Goal: Register for event/course

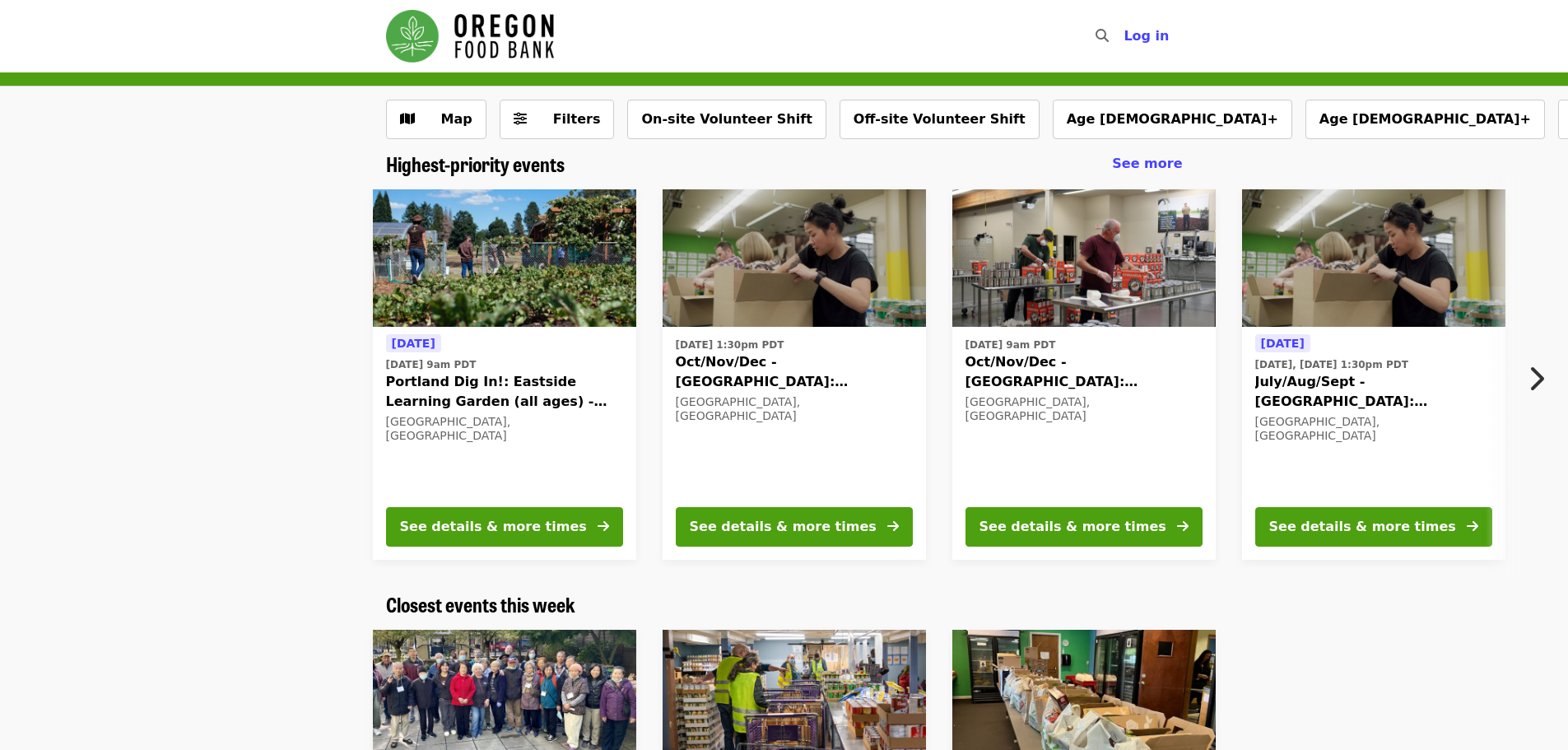
click at [217, 439] on div "[DATE] [DATE] 9am PDT Portland Dig In!: Eastside Learning Garden (all ages) - A…" at bounding box center [778, 375] width 1464 height 397
click at [220, 439] on div "[DATE] [DATE] 9am PDT Portland Dig In!: Eastside Learning Garden (all ages) - A…" at bounding box center [778, 375] width 1464 height 397
click at [227, 440] on div "[DATE] [DATE] 9am PDT Portland Dig In!: Eastside Learning Garden (all ages) - A…" at bounding box center [778, 375] width 1464 height 397
click at [566, 110] on span "Filters" at bounding box center [569, 120] width 65 height 20
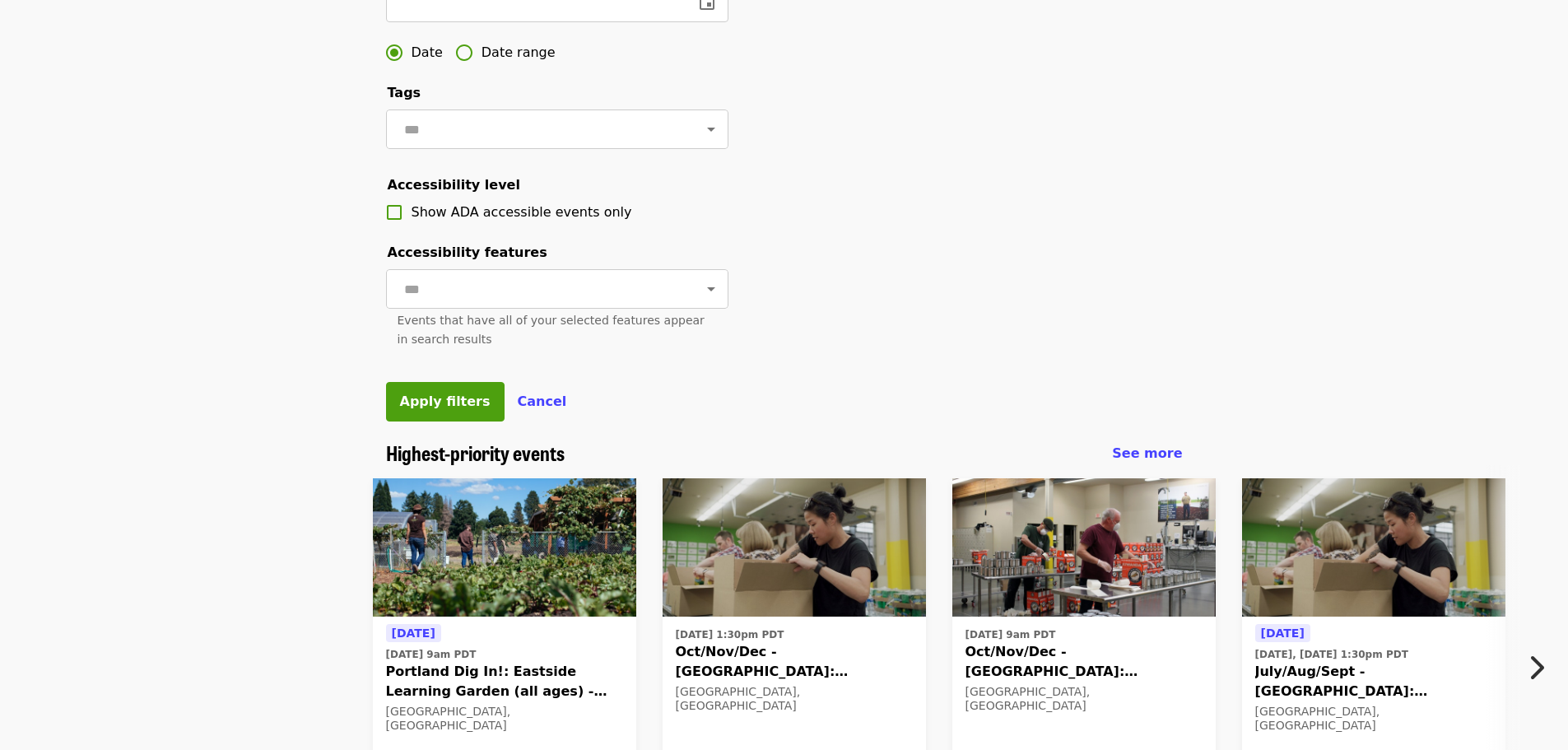
scroll to position [412, 0]
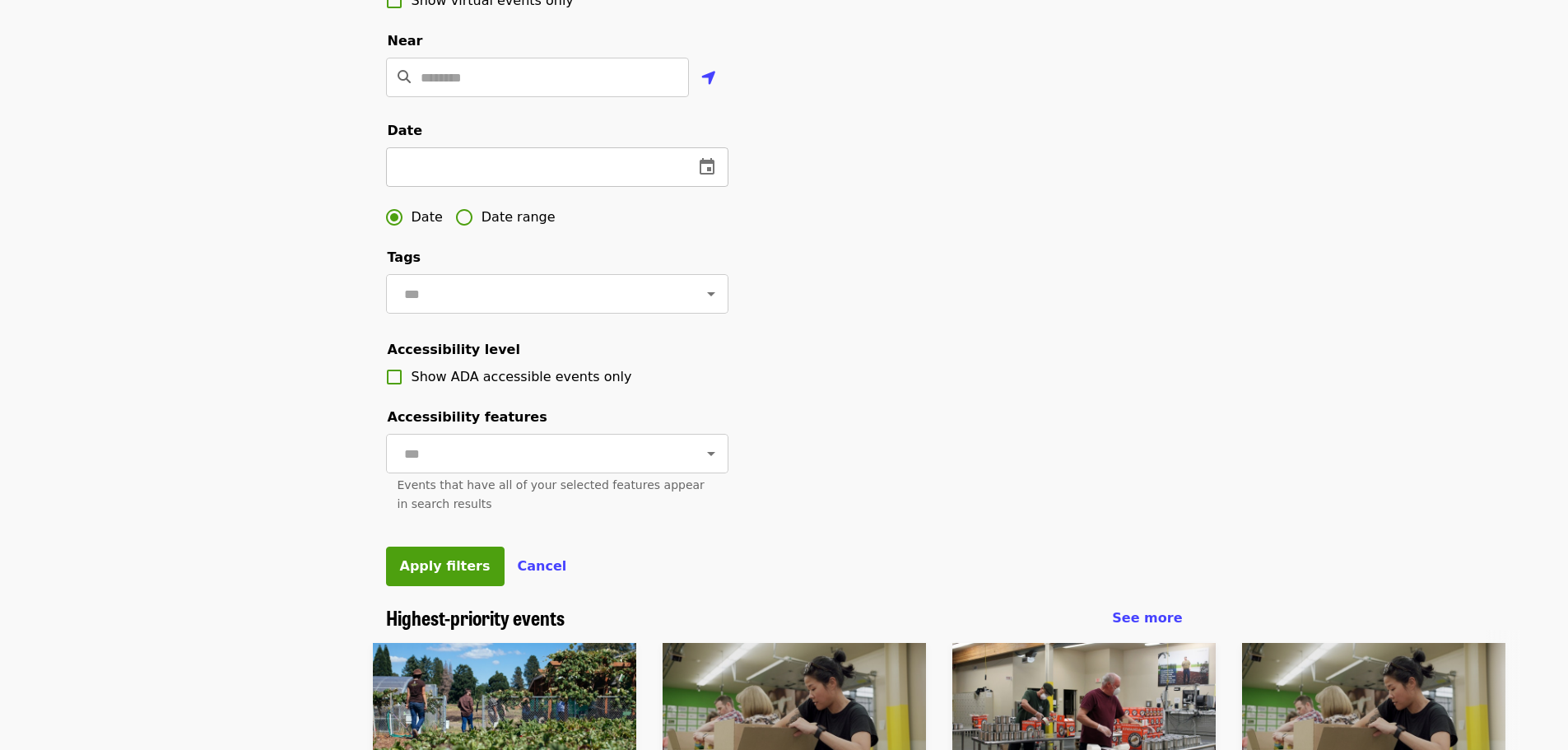
click at [690, 187] on button "change date" at bounding box center [706, 167] width 40 height 40
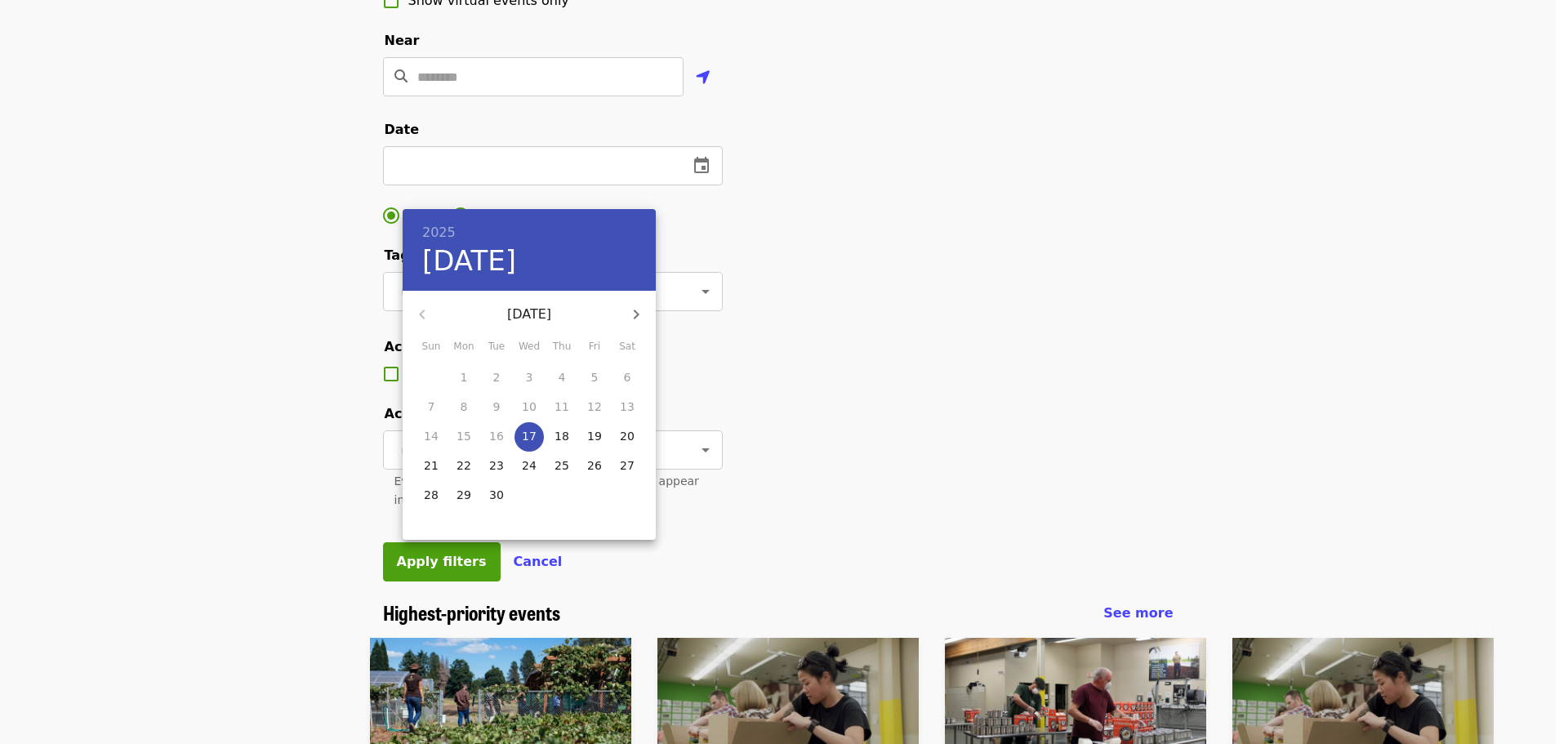
click at [628, 462] on p "27" at bounding box center [626, 465] width 14 height 16
type input "**********"
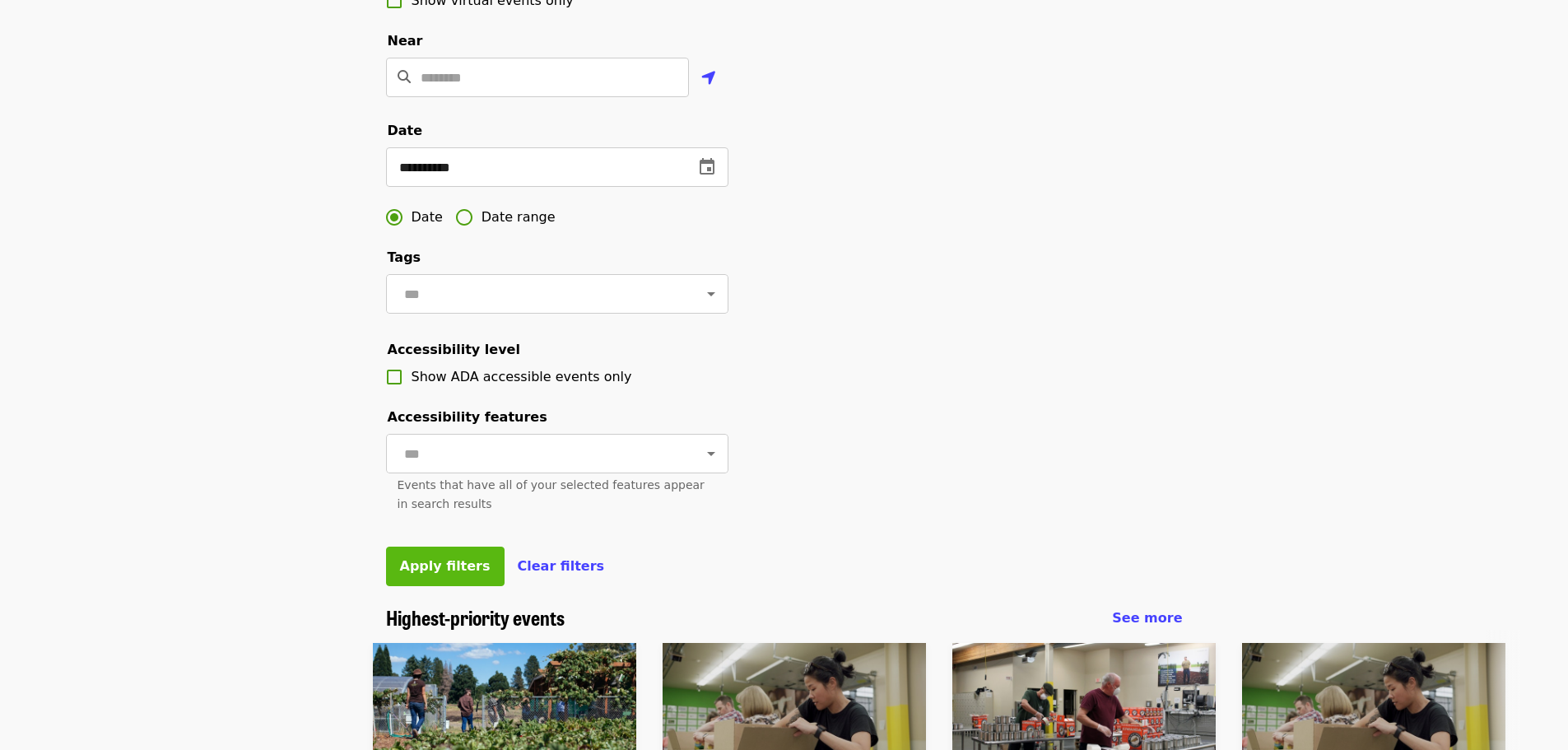
click at [448, 586] on button "Apply filters" at bounding box center [445, 566] width 119 height 40
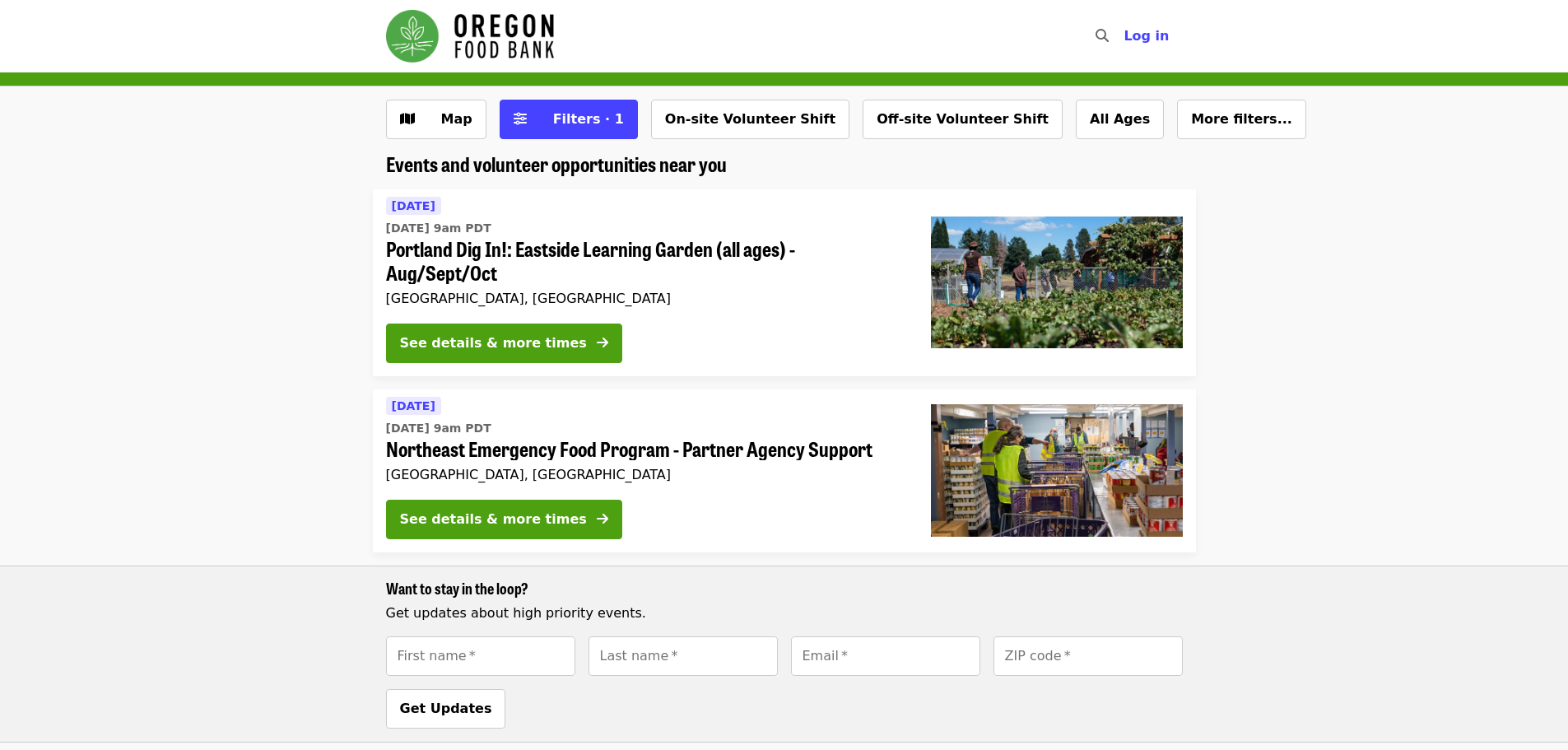
click at [261, 393] on li "[DATE] [DATE] 9am PDT Northeast Emergency Food Program - Partner Agency Support…" at bounding box center [784, 566] width 1568 height 354
click at [274, 392] on li "[DATE] [DATE] 9am PDT Northeast Emergency Food Program - Partner Agency Support…" at bounding box center [784, 566] width 1568 height 354
click at [273, 395] on li "[DATE] [DATE] 9am PDT Northeast Emergency Food Program - Partner Agency Support…" at bounding box center [784, 566] width 1568 height 354
click at [273, 393] on li "[DATE] [DATE] 9am PDT Northeast Emergency Food Program - Partner Agency Support…" at bounding box center [784, 566] width 1568 height 354
click at [276, 392] on li "[DATE] [DATE] 9am PDT Northeast Emergency Food Program - Partner Agency Support…" at bounding box center [784, 566] width 1568 height 354
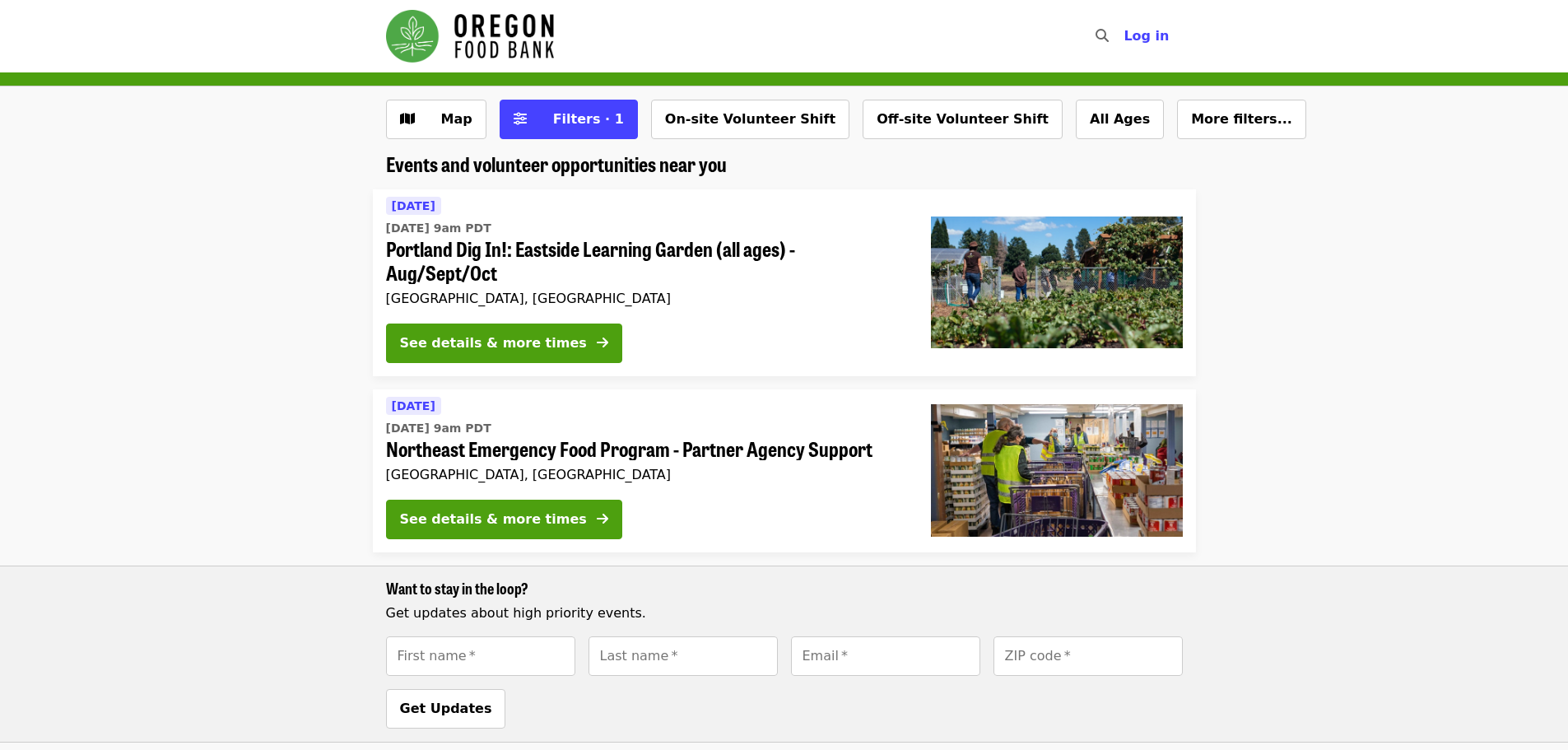
click at [429, 140] on div "Map Filters · 1 On-site Volunteer Shift Off-site Volunteer Shift All Ages More …" at bounding box center [784, 125] width 823 height 53
click at [429, 139] on div "Map Filters · 1 On-site Volunteer Shift Off-site Volunteer Shift All Ages More …" at bounding box center [784, 125] width 823 height 53
click at [433, 124] on span "Map" at bounding box center [449, 120] width 48 height 20
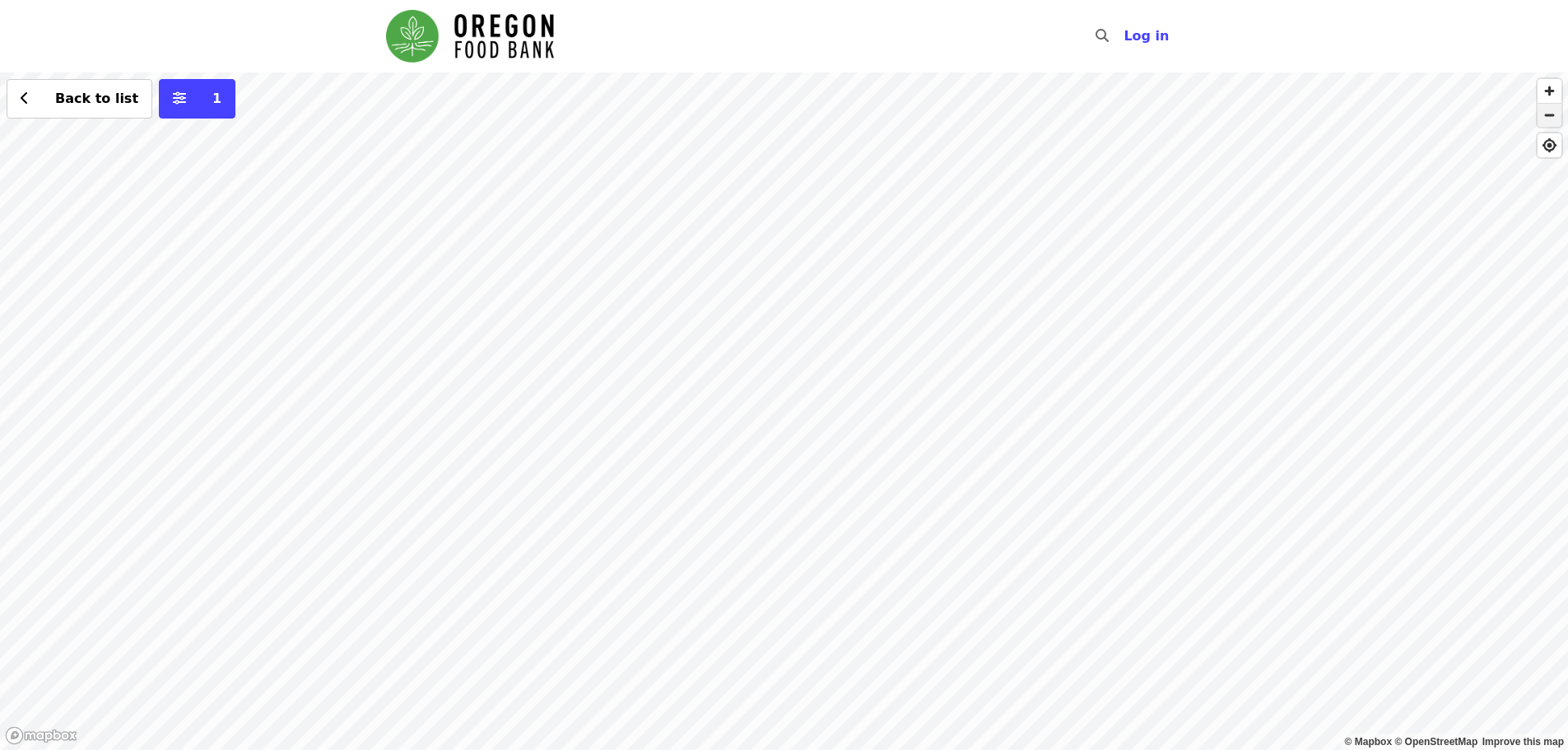
click at [1551, 112] on span "button" at bounding box center [1550, 116] width 24 height 23
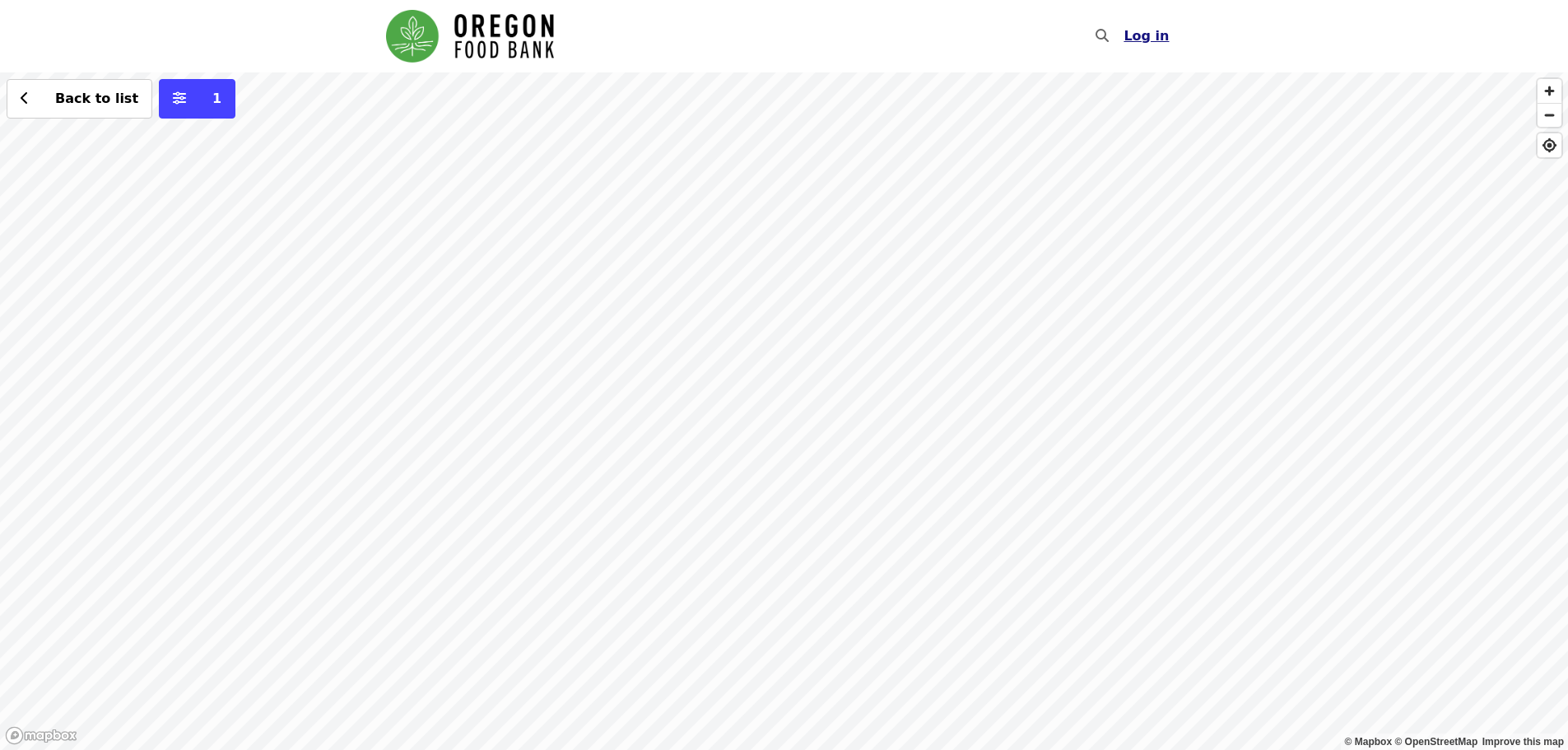
drag, startPoint x: 948, startPoint y: 500, endPoint x: 1153, endPoint y: 50, distance: 494.5
click at [1153, 50] on div "Skip to content ​ Log in © Mapbox © OpenStreetMap Improve this map Back to list…" at bounding box center [784, 375] width 1568 height 750
click at [776, 466] on div "Back to list 1" at bounding box center [784, 411] width 1568 height 678
click at [776, 461] on div "Back to list 1" at bounding box center [784, 411] width 1568 height 678
drag, startPoint x: 761, startPoint y: 464, endPoint x: 866, endPoint y: 453, distance: 105.6
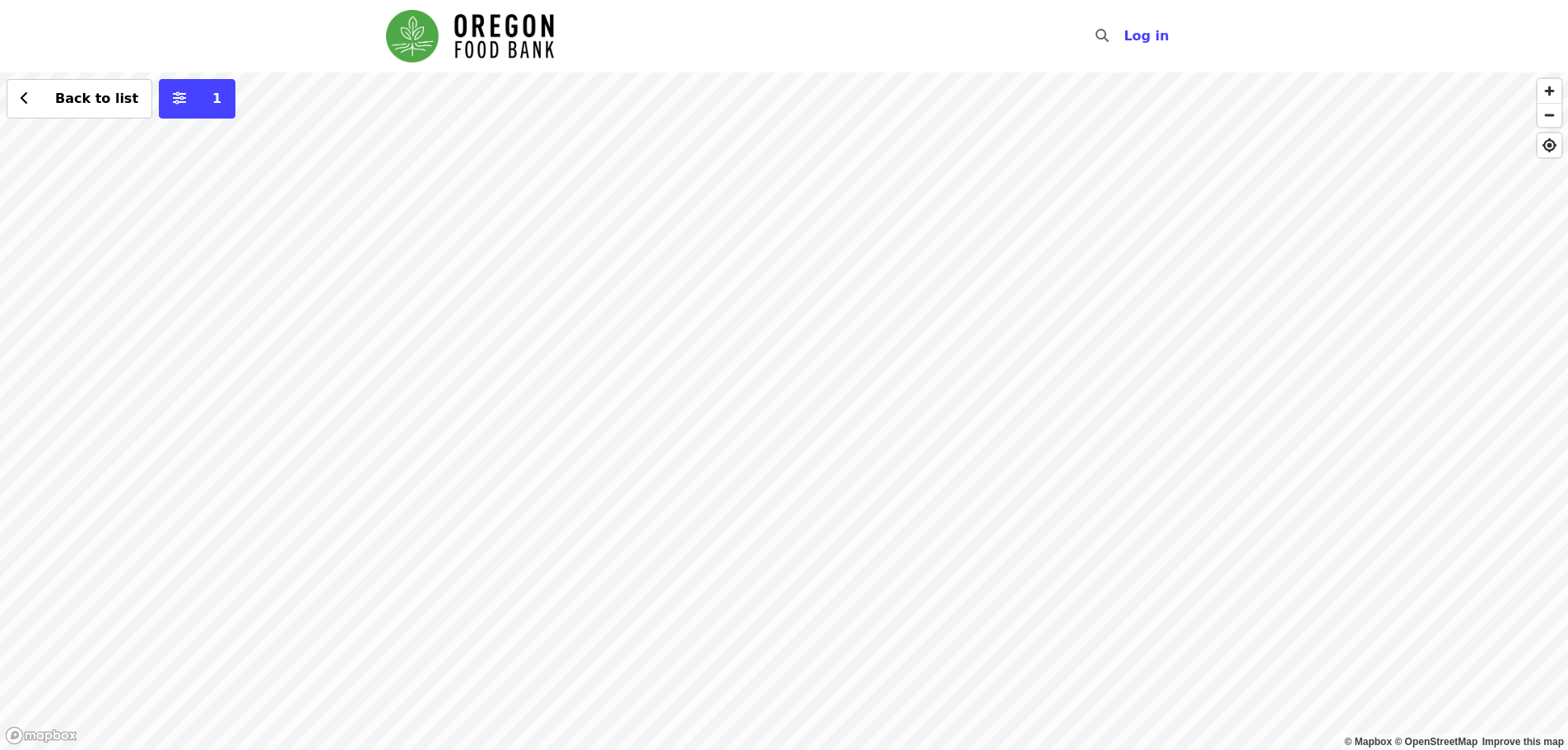
click at [866, 453] on div "Back to list 1" at bounding box center [784, 411] width 1568 height 678
click at [173, 103] on button "1" at bounding box center [197, 98] width 76 height 40
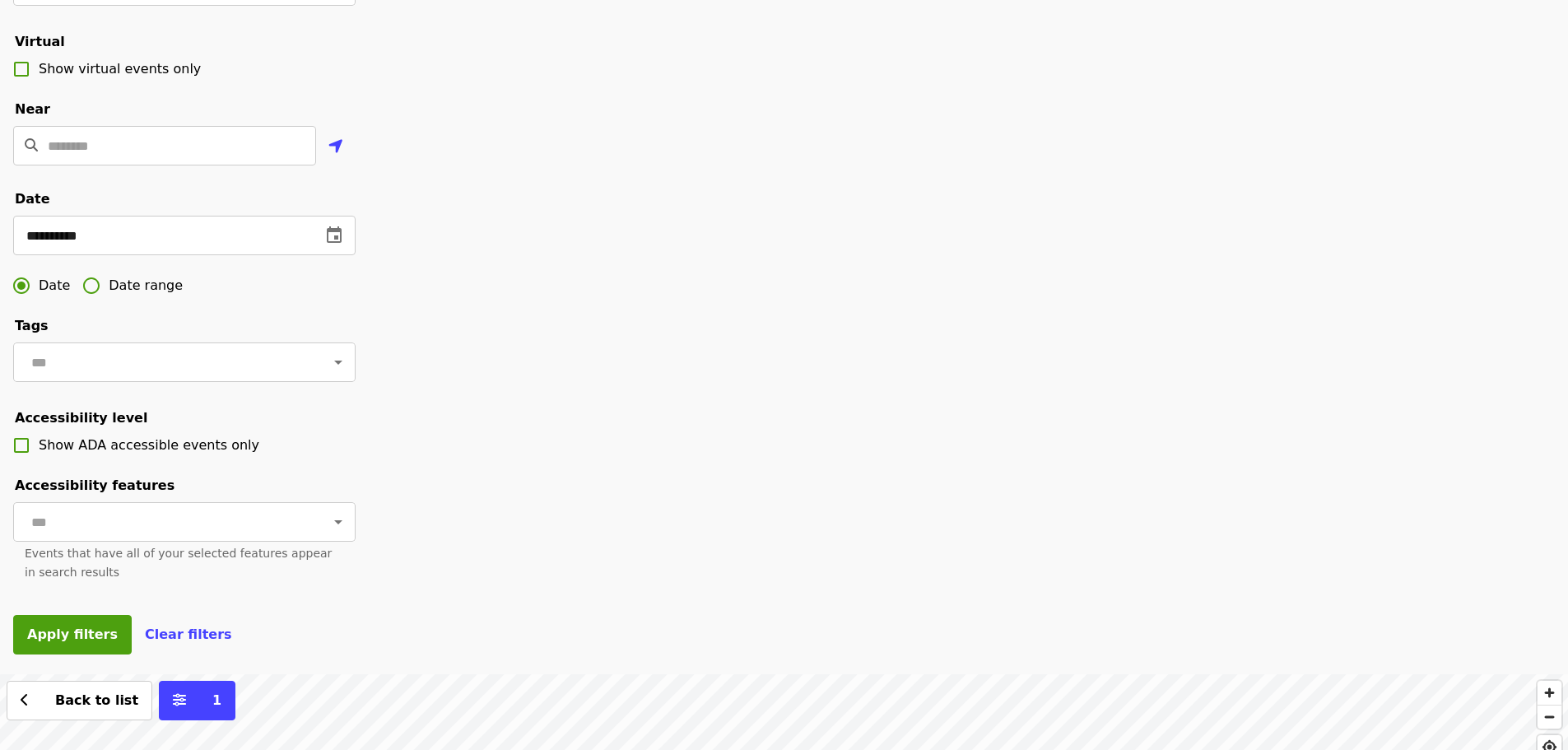
scroll to position [247, 0]
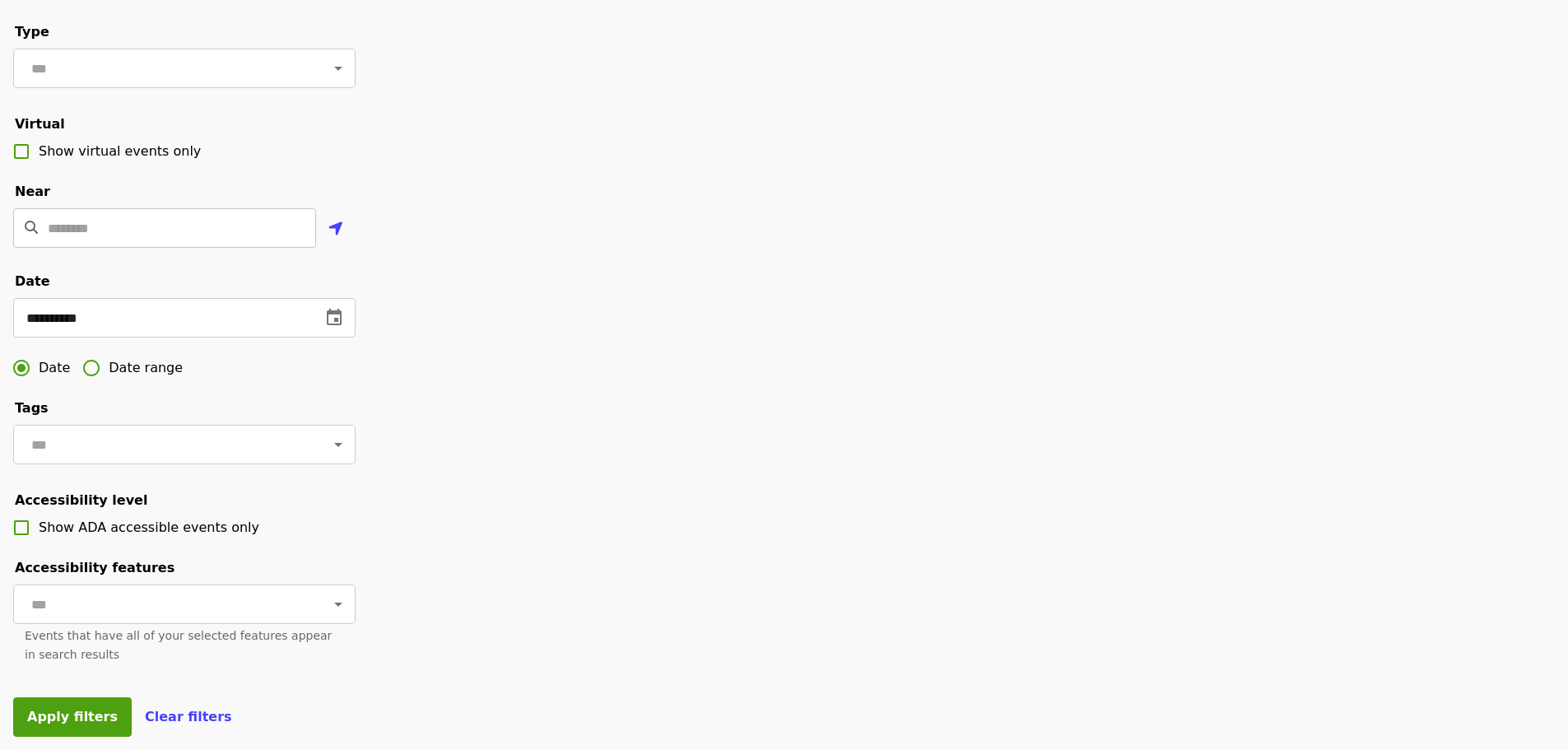
click at [149, 248] on input "Location" at bounding box center [182, 228] width 268 height 40
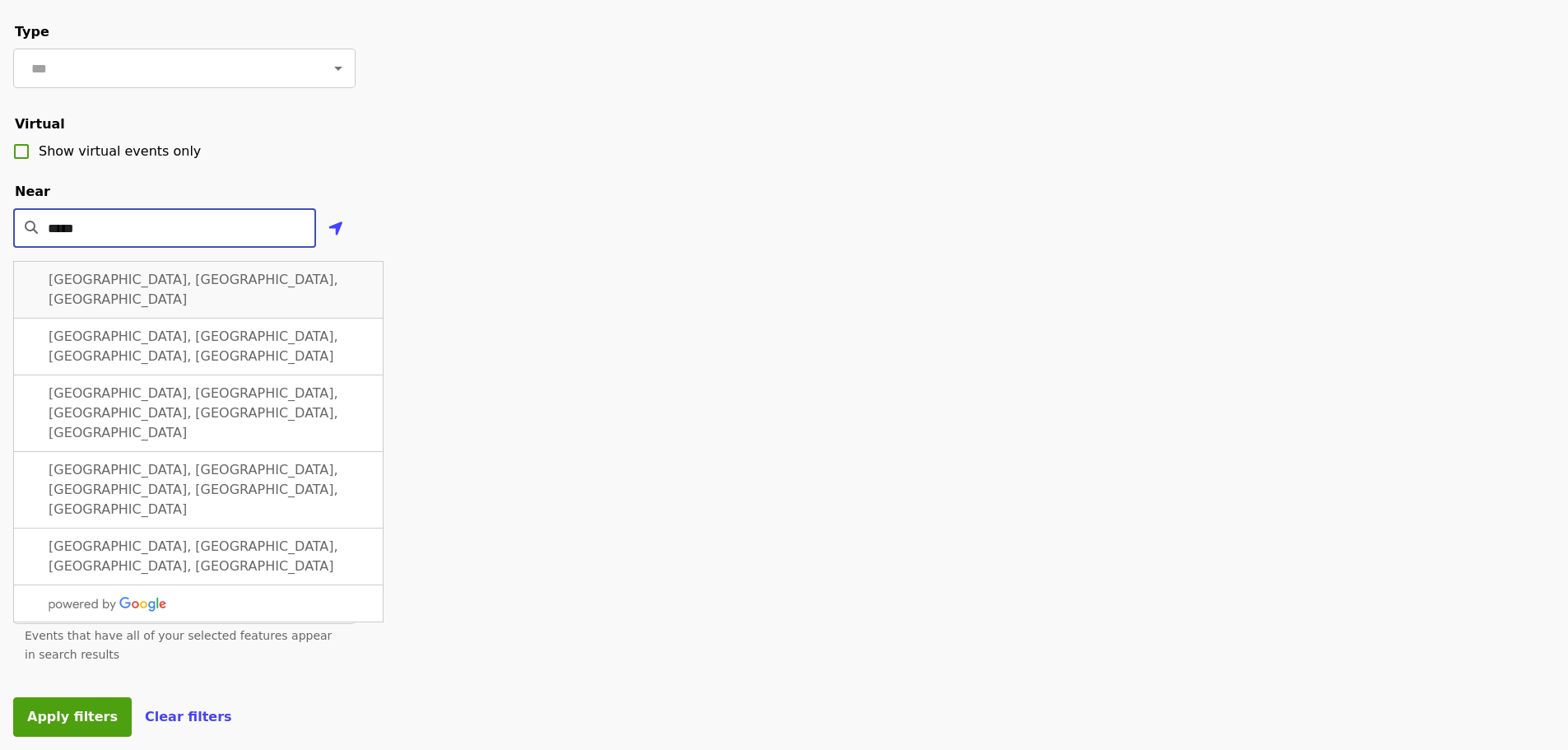
click at [155, 308] on div "[GEOGRAPHIC_DATA], [GEOGRAPHIC_DATA], [GEOGRAPHIC_DATA]" at bounding box center [199, 290] width 370 height 58
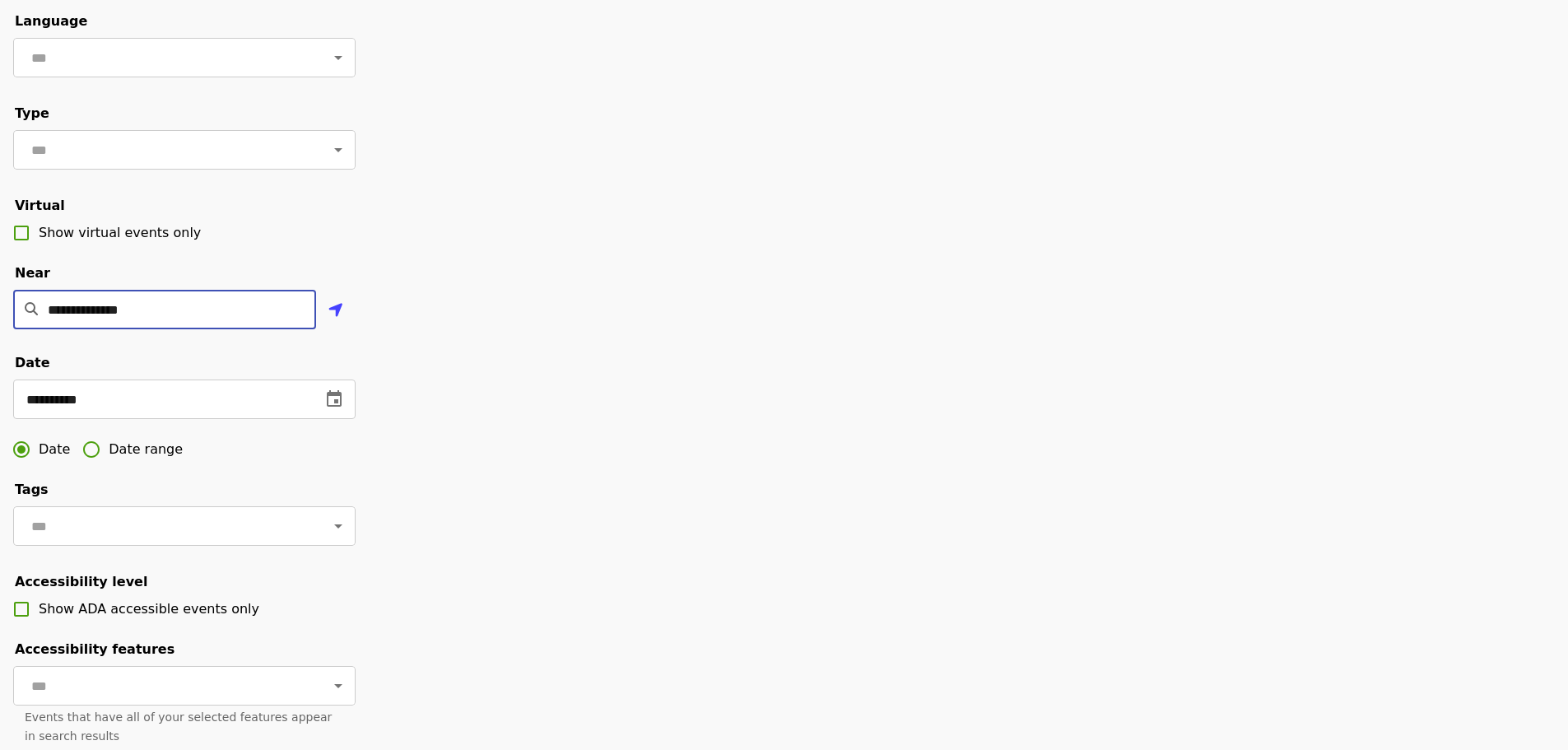
scroll to position [165, 0]
type input "**********"
click at [145, 461] on span "Date range" at bounding box center [146, 450] width 74 height 20
click at [102, 406] on input "text" at bounding box center [71, 400] width 117 height 40
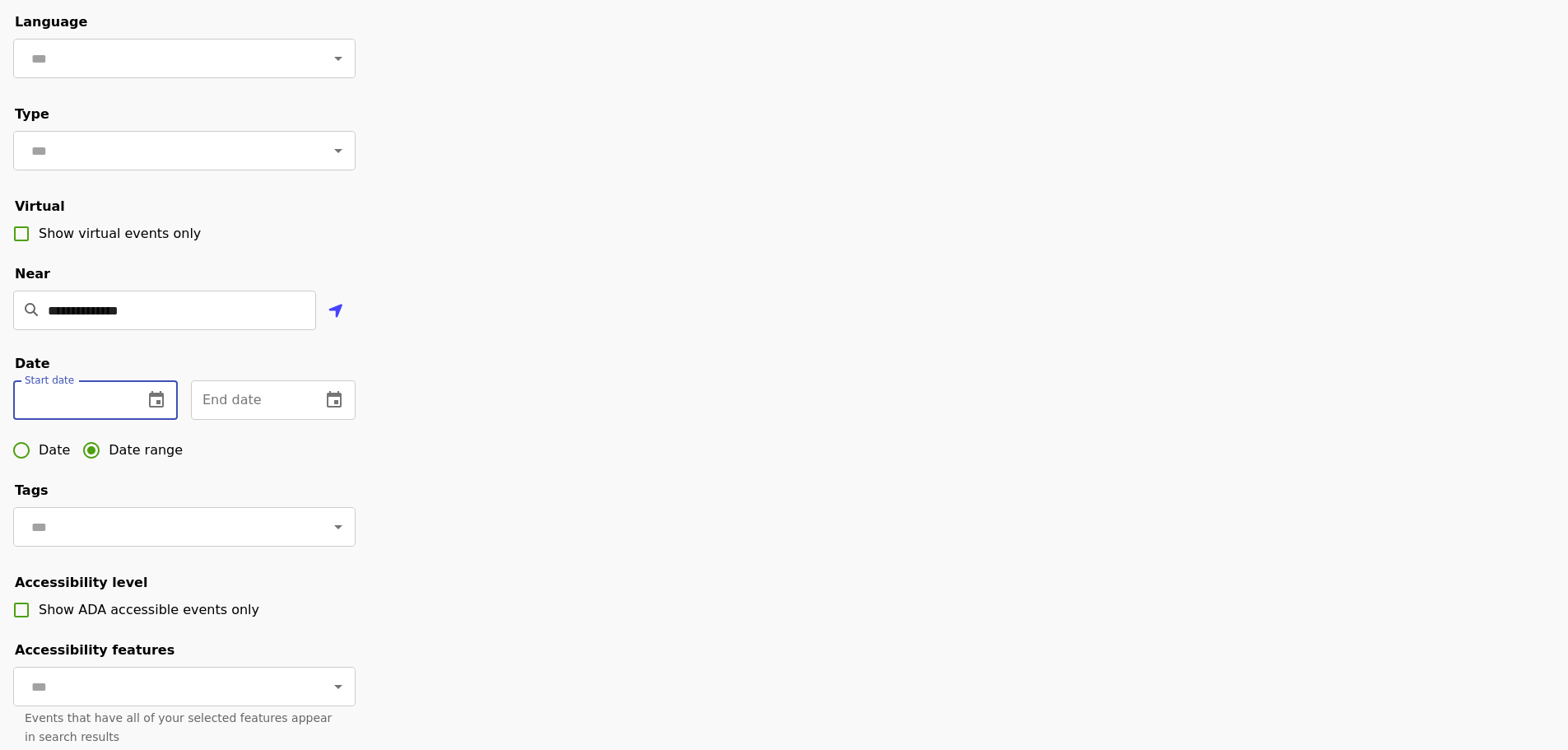
click at [156, 408] on icon "change date" at bounding box center [156, 399] width 14 height 16
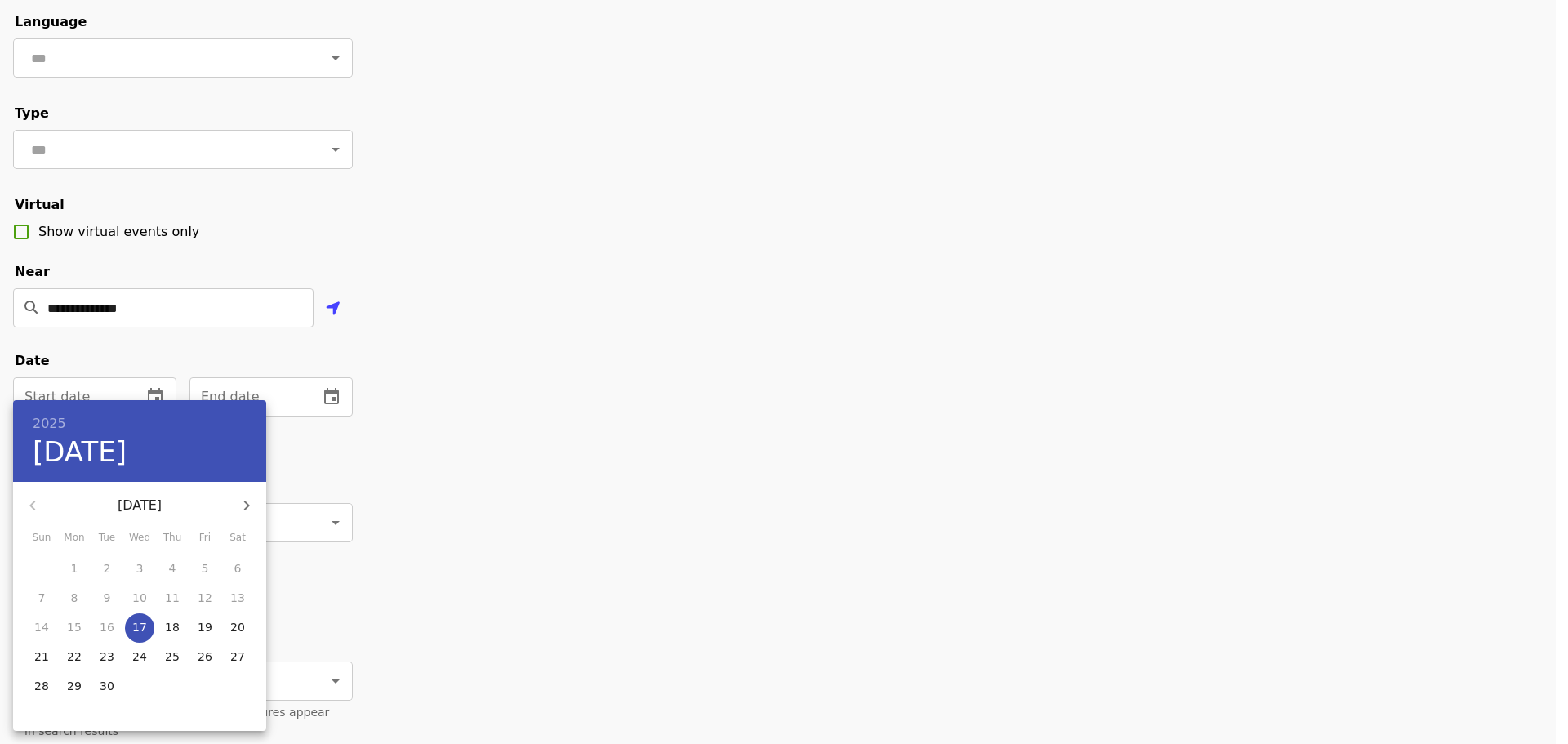
click at [232, 660] on p "27" at bounding box center [237, 656] width 14 height 16
type input "**********"
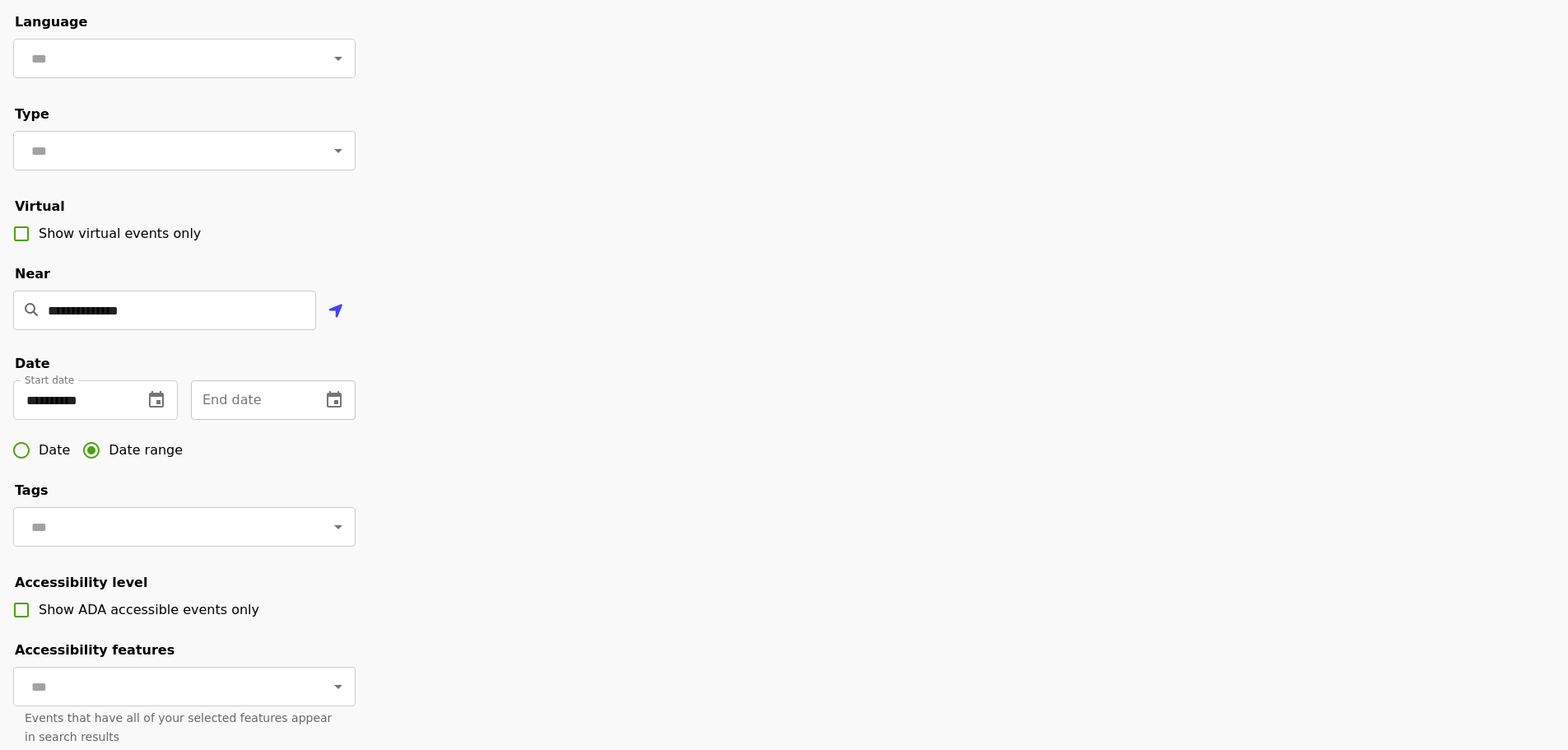
click at [342, 408] on icon "change date" at bounding box center [333, 399] width 14 height 16
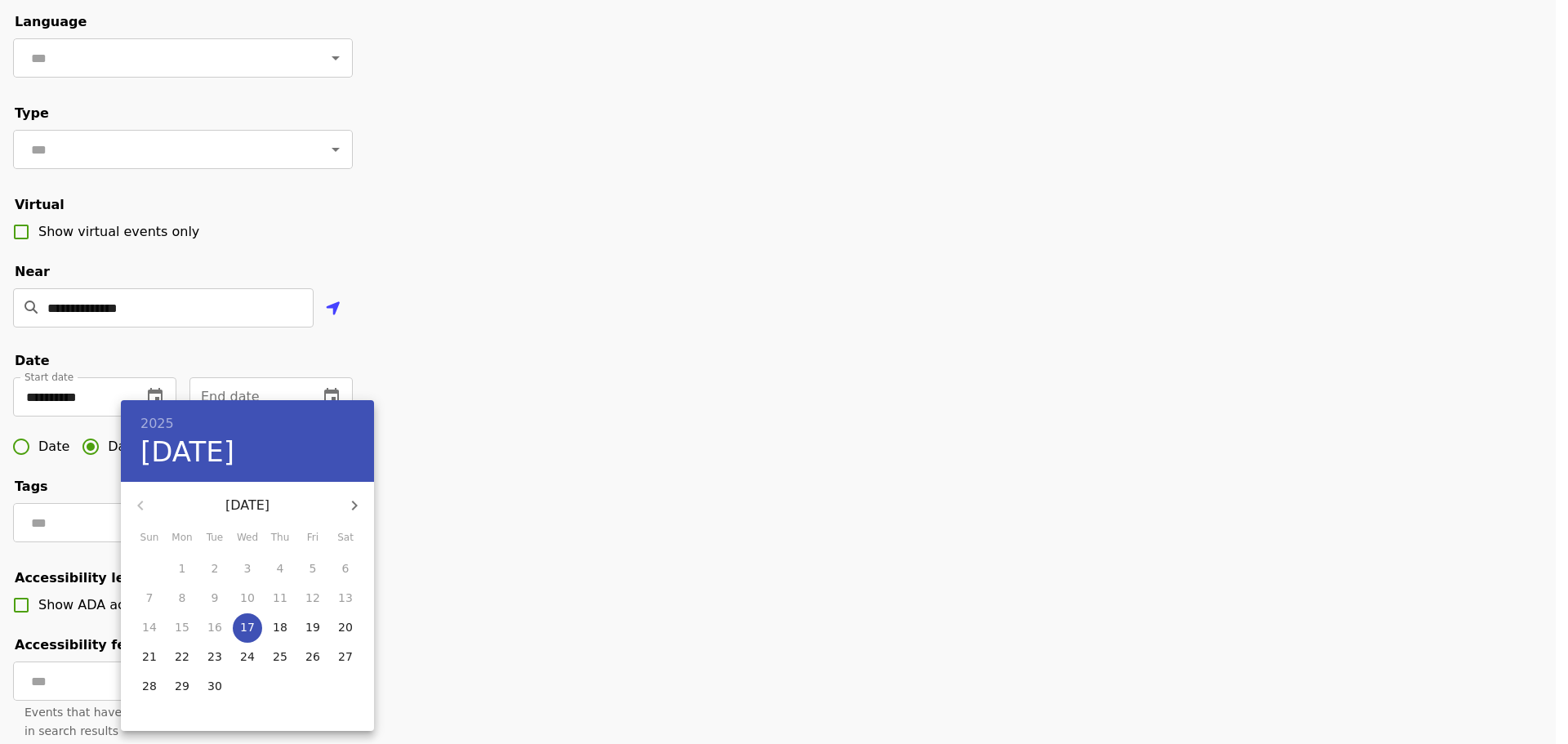
click at [345, 504] on icon "button" at bounding box center [355, 506] width 20 height 20
click at [350, 504] on icon "button" at bounding box center [355, 506] width 20 height 20
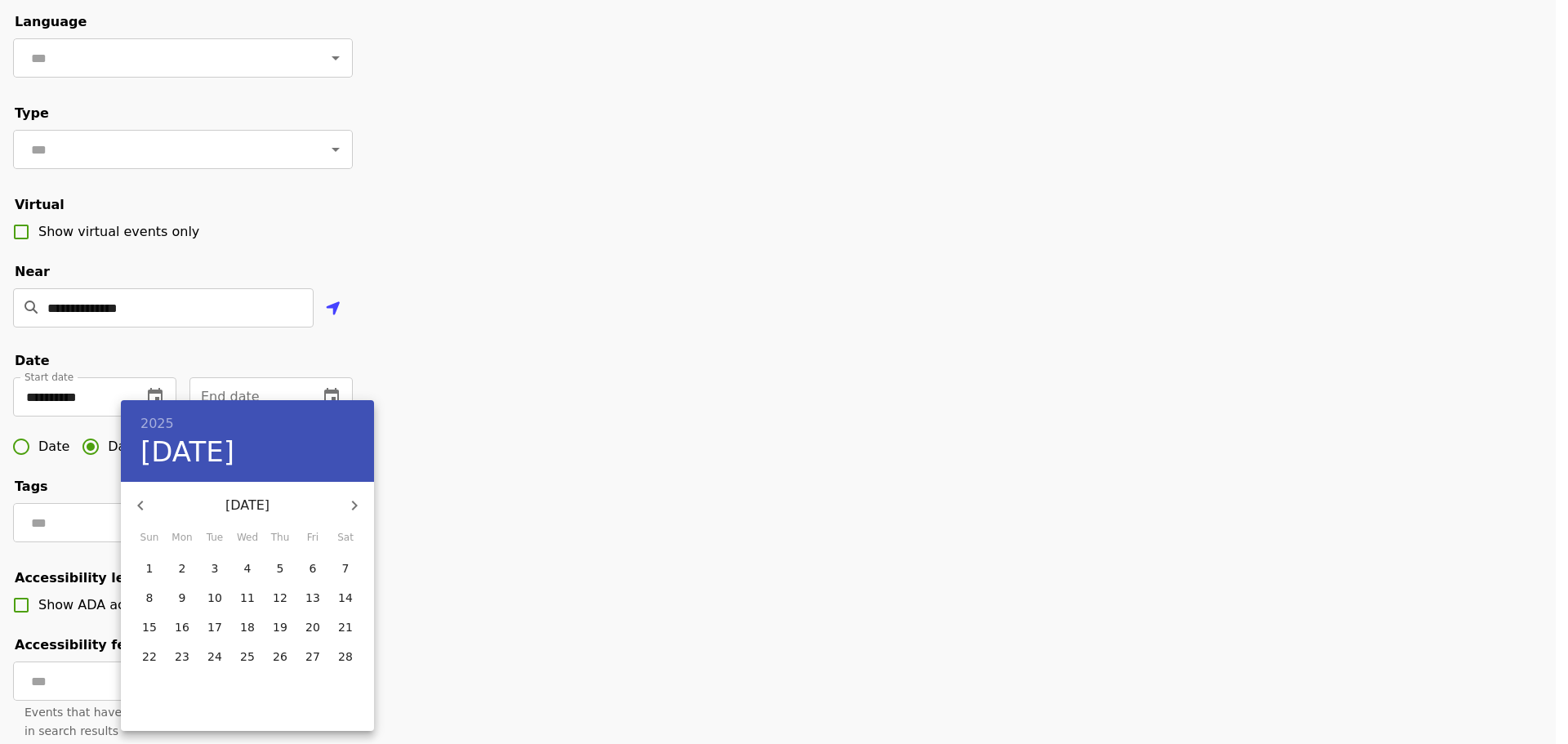
click at [350, 504] on icon "button" at bounding box center [355, 506] width 20 height 20
click at [344, 605] on p "14" at bounding box center [345, 598] width 14 height 16
type input "**********"
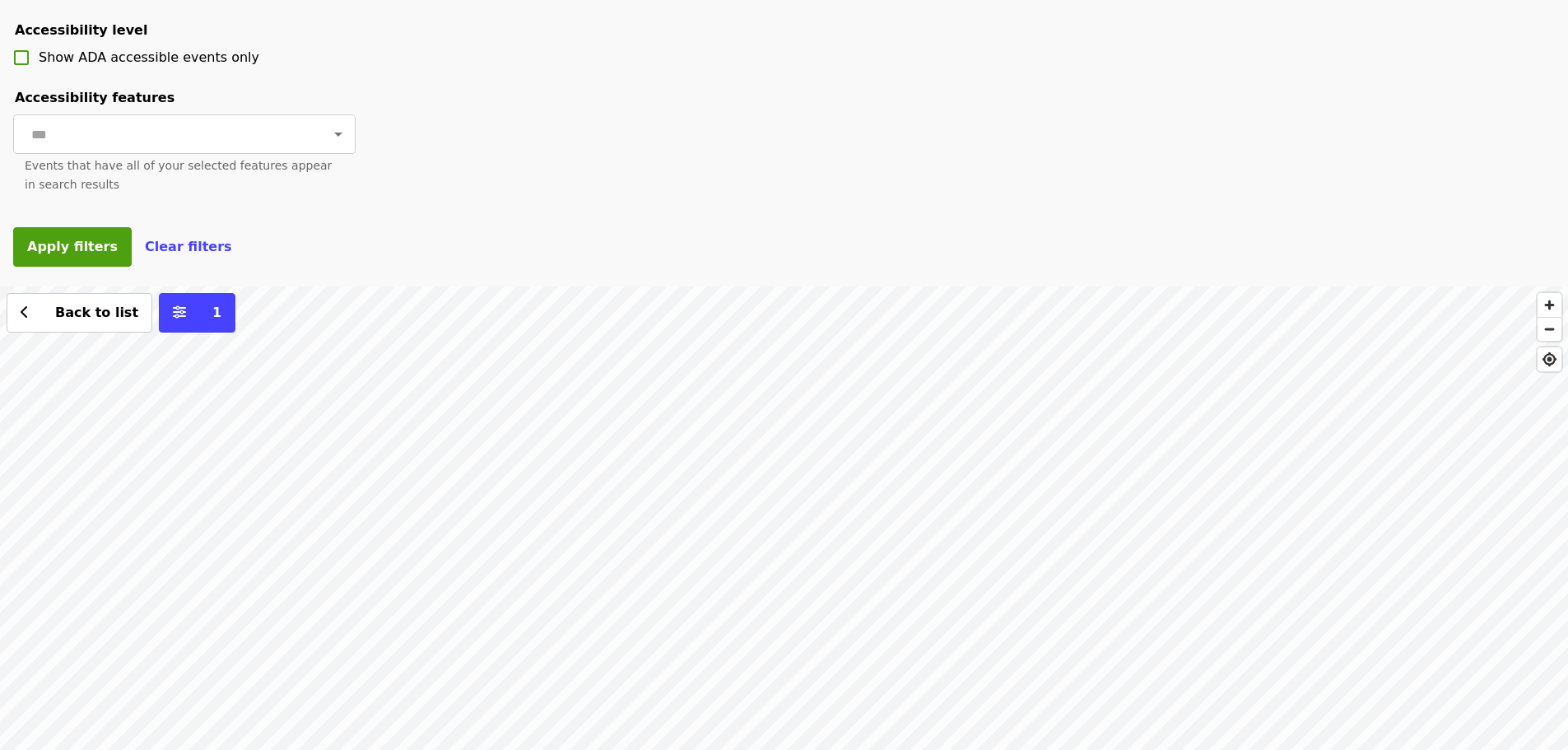
scroll to position [823, 0]
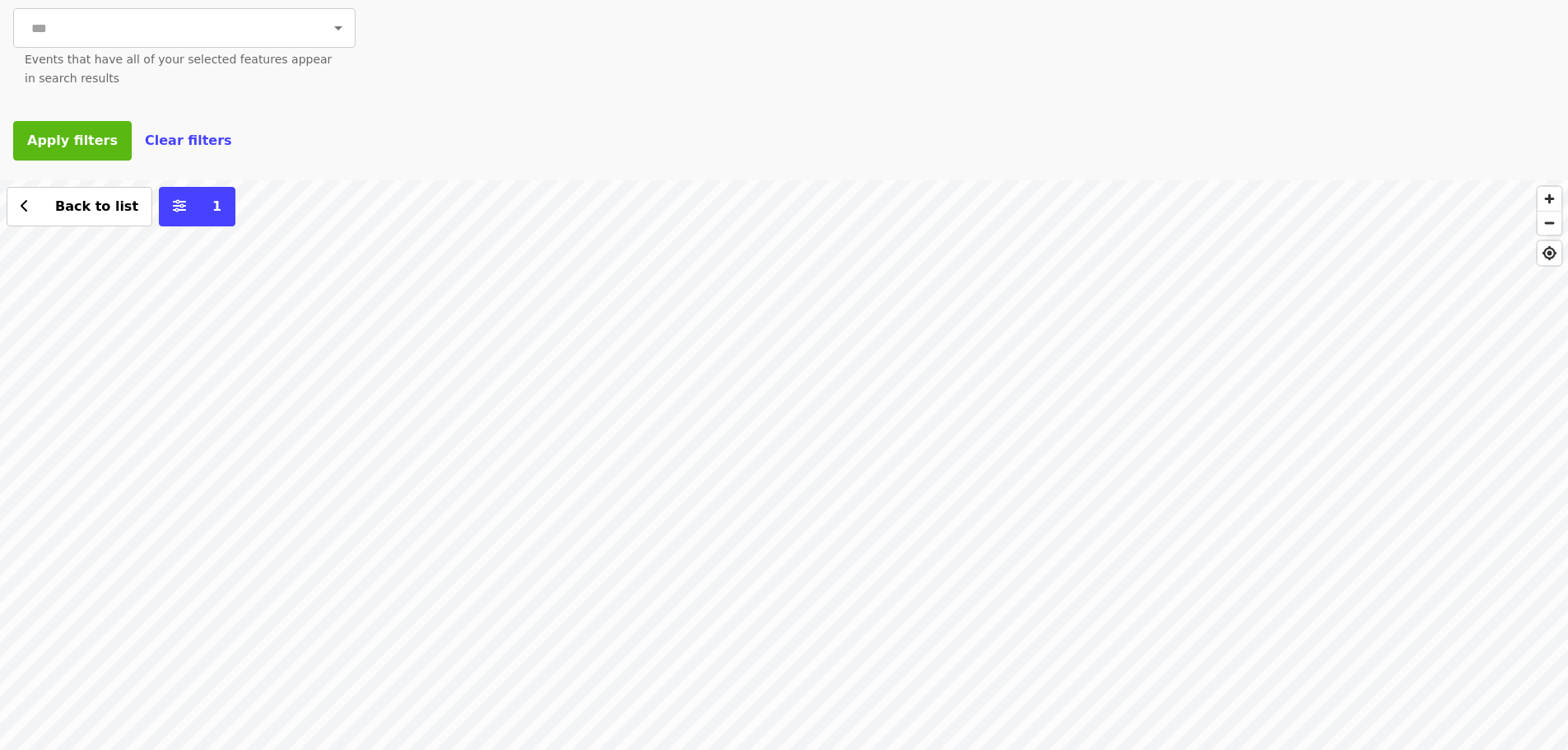
click at [88, 148] on span "Apply filters" at bounding box center [72, 141] width 91 height 15
